Goal: Information Seeking & Learning: Learn about a topic

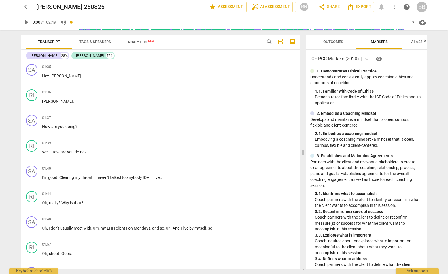
scroll to position [4361, 0]
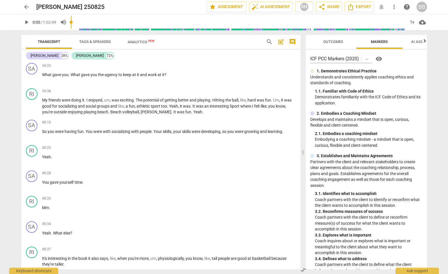
click at [415, 42] on span "AI Assessment" at bounding box center [426, 42] width 29 height 4
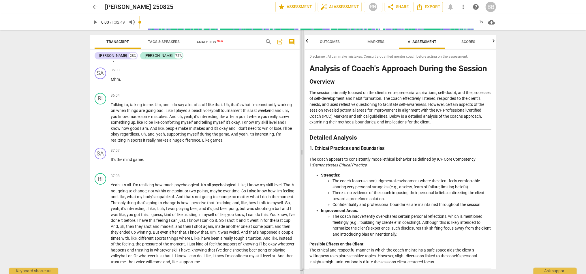
scroll to position [4677, 0]
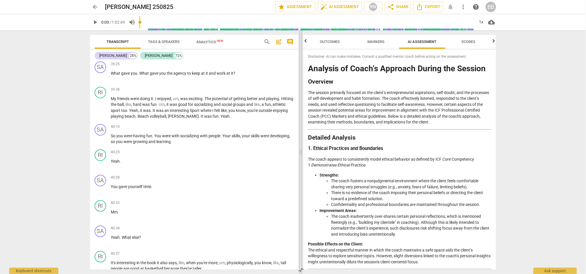
drag, startPoint x: 373, startPoint y: 158, endPoint x: 302, endPoint y: 153, distance: 71.4
click at [302, 153] on span at bounding box center [300, 152] width 3 height 244
click at [97, 8] on span "arrow_back" at bounding box center [95, 6] width 7 height 7
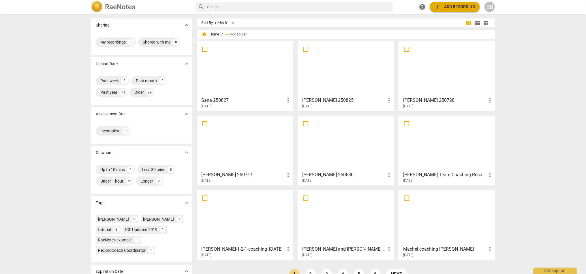
click at [243, 68] on div at bounding box center [245, 68] width 92 height 51
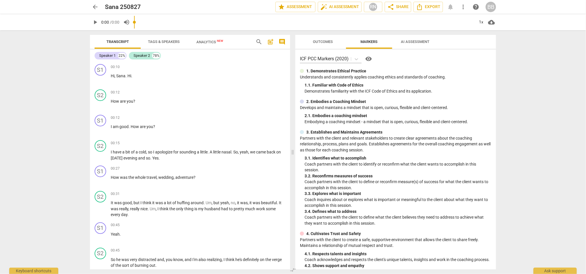
click at [420, 25] on input "range" at bounding box center [304, 22] width 341 height 18
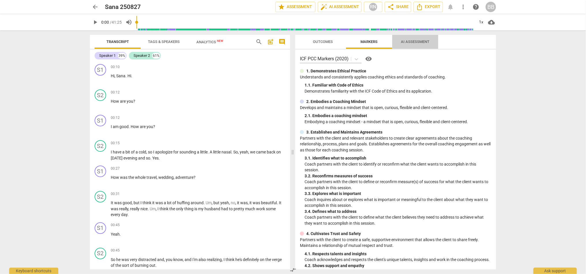
click at [412, 44] on span "AI Assessment" at bounding box center [415, 42] width 29 height 4
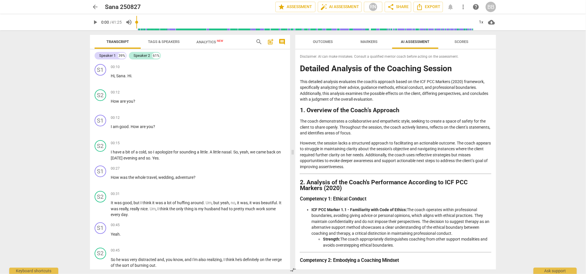
click at [396, 129] on p "The coach demonstrates a collaborative and empathetic style, seeking to create …" at bounding box center [395, 127] width 191 height 18
click at [391, 130] on p "The coach demonstrates a collaborative and empathetic style, seeking to create …" at bounding box center [395, 127] width 191 height 18
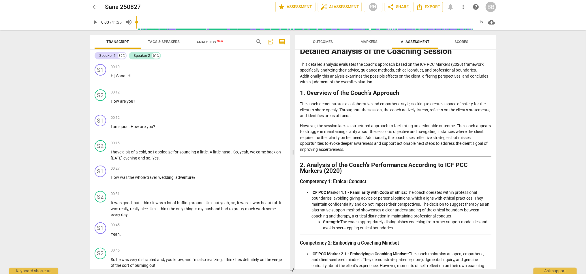
scroll to position [36, 0]
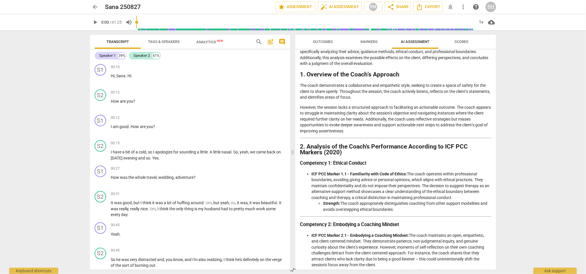
click at [381, 131] on p "However, the session lacks a structured approach to facilitating an actionable …" at bounding box center [395, 119] width 191 height 30
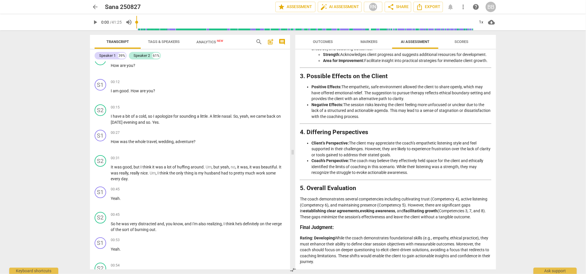
click at [358, 161] on li "Coach’s Perspective: The coach may believe they effectively held space for the …" at bounding box center [401, 167] width 180 height 18
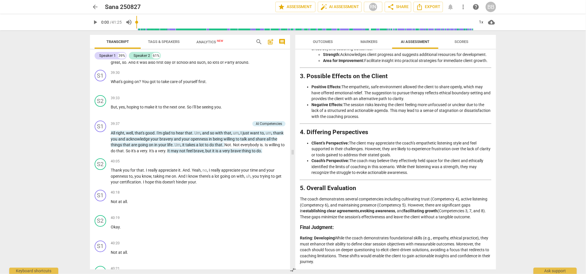
scroll to position [4497, 0]
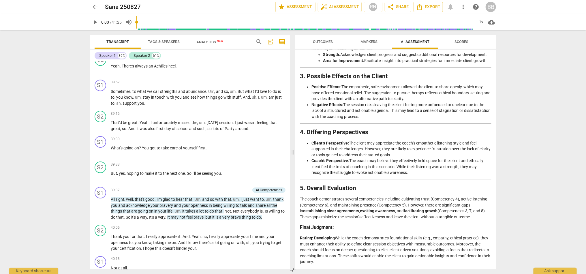
click at [54, 187] on div "arrow_back Sana 250827 edit star Assessment auto_fix_high AI Assessment RN shar…" at bounding box center [293, 137] width 586 height 274
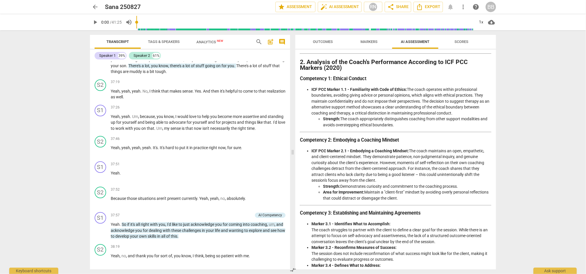
scroll to position [0, 0]
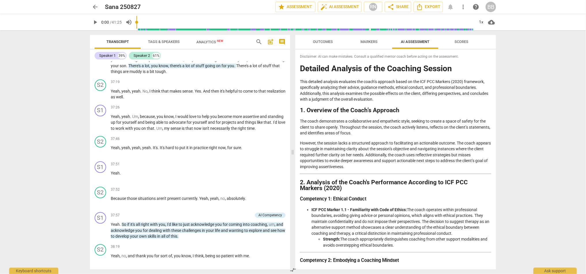
click at [448, 150] on div "arrow_back Sana 250827 edit star Assessment auto_fix_high AI Assessment RN shar…" at bounding box center [293, 137] width 586 height 274
